Goal: Transaction & Acquisition: Purchase product/service

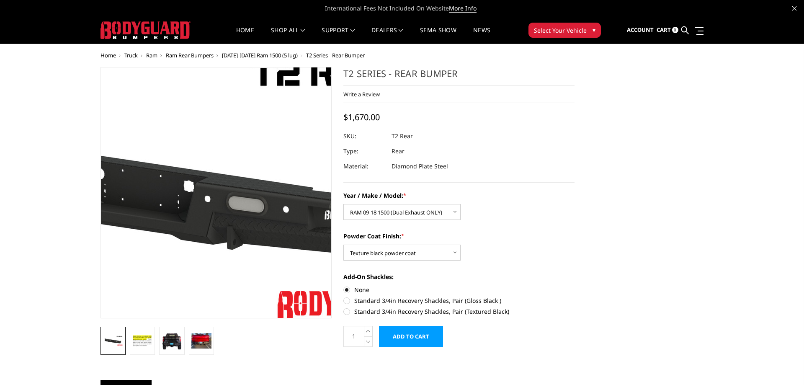
select select "661"
select select "652"
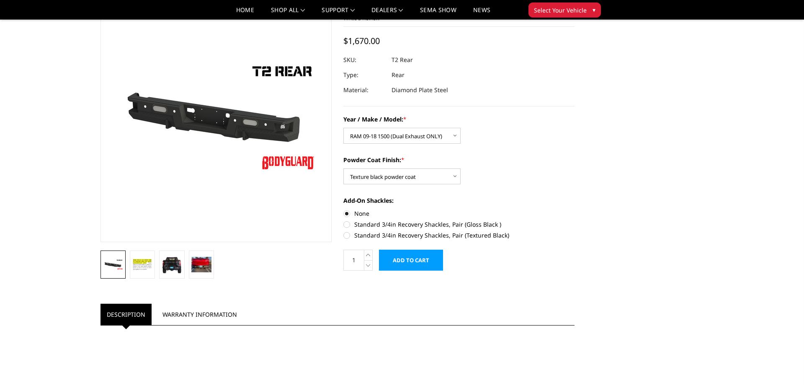
scroll to position [171, 0]
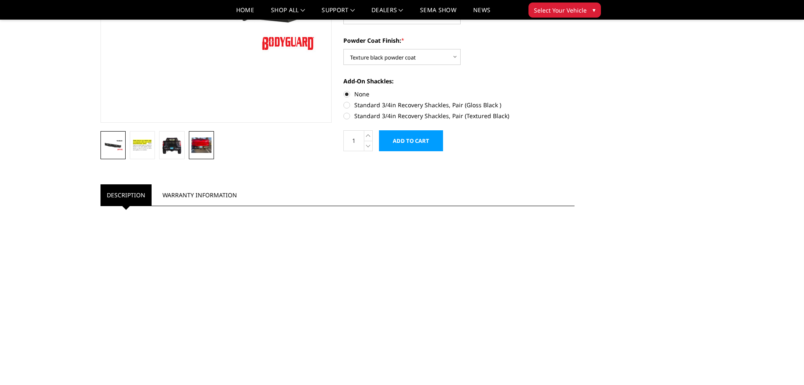
click at [211, 144] on img at bounding box center [201, 144] width 20 height 15
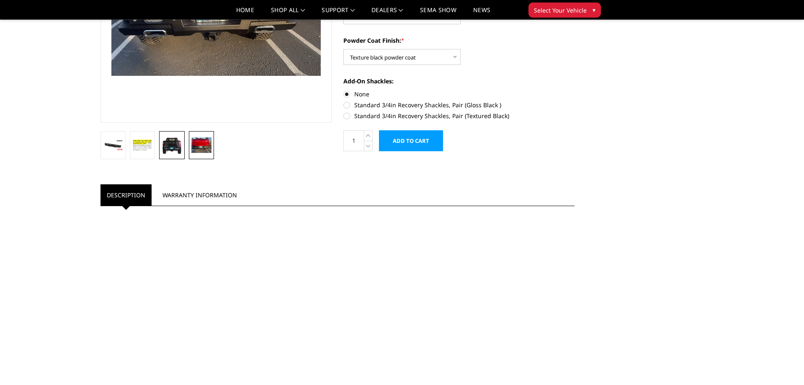
scroll to position [0, 0]
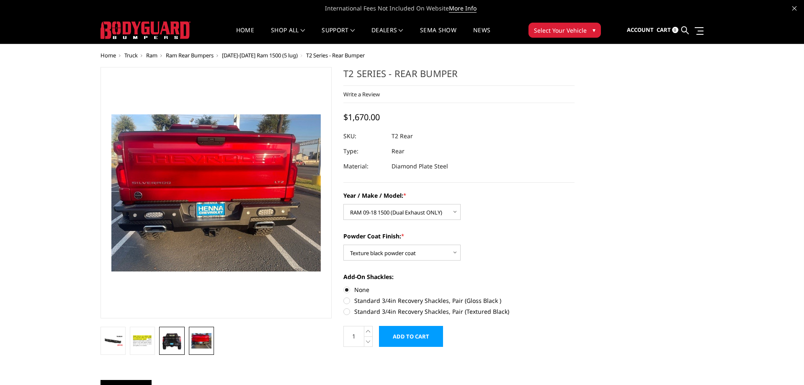
click at [171, 345] on img at bounding box center [172, 341] width 20 height 18
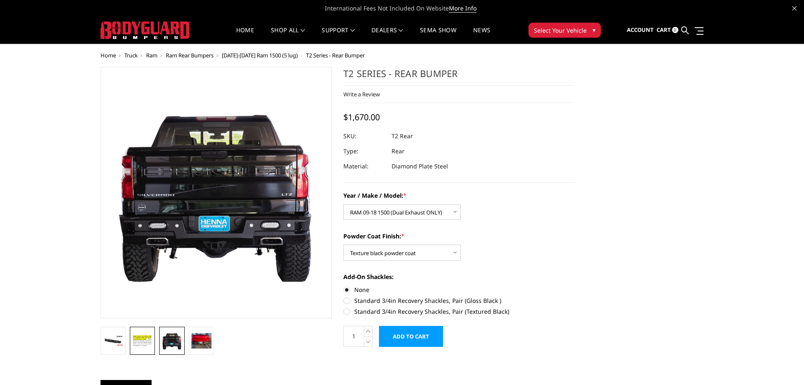
click at [148, 343] on img at bounding box center [142, 341] width 20 height 14
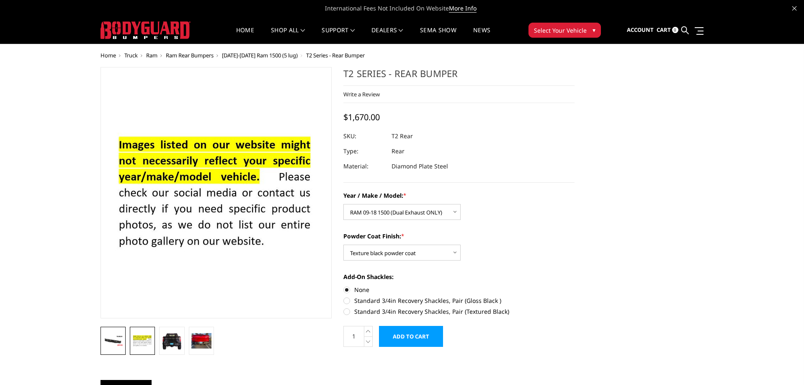
click at [116, 341] on img at bounding box center [113, 340] width 20 height 11
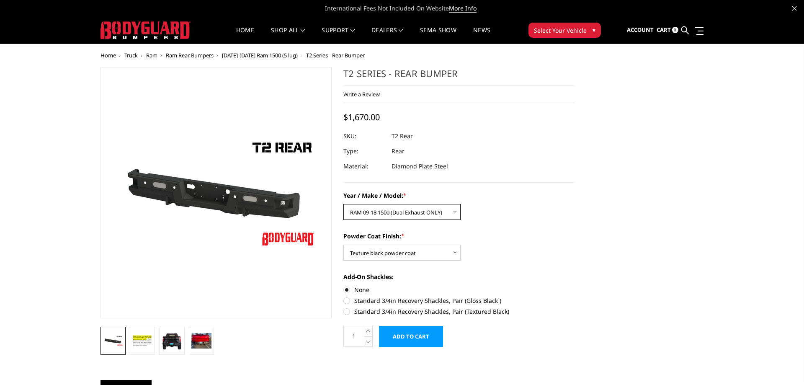
click at [343, 204] on select "Choose Options Chevrolet/GMC 15-19 2500/3500 Chevrolet/GMC 19-24 1500 (Dual Exh…" at bounding box center [401, 212] width 117 height 16
click at [458, 210] on select "Choose Options Chevrolet/GMC 15-19 2500/3500 Chevrolet/GMC 19-24 1500 (Dual Exh…" at bounding box center [401, 212] width 117 height 16
click at [343, 245] on select "Choose Options Bare metal (included) Gloss black powder coat Texture black powd…" at bounding box center [401, 253] width 117 height 16
